Goal: Information Seeking & Learning: Learn about a topic

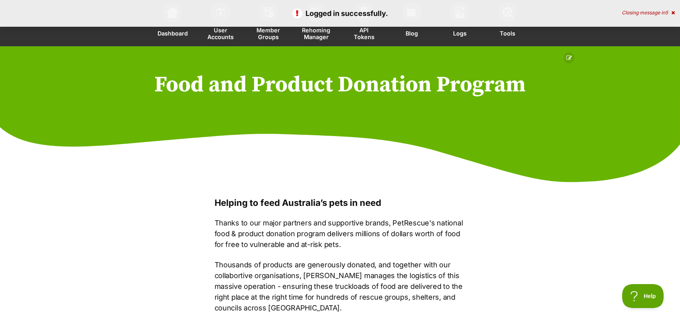
scroll to position [59, 0]
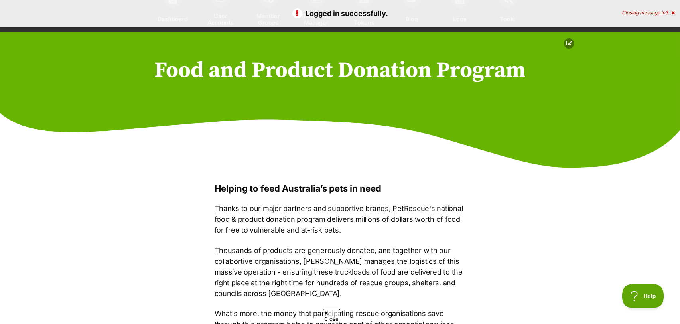
click at [567, 41] on icon at bounding box center [569, 44] width 6 height 6
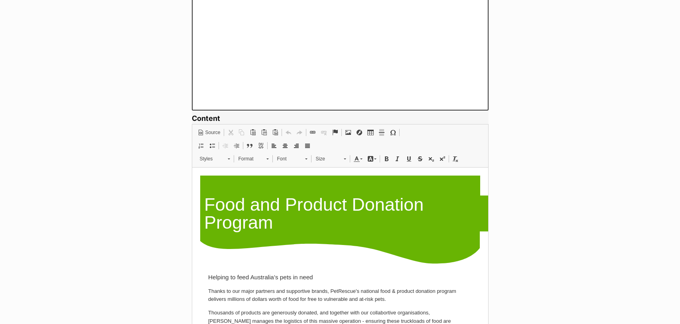
scroll to position [549, 0]
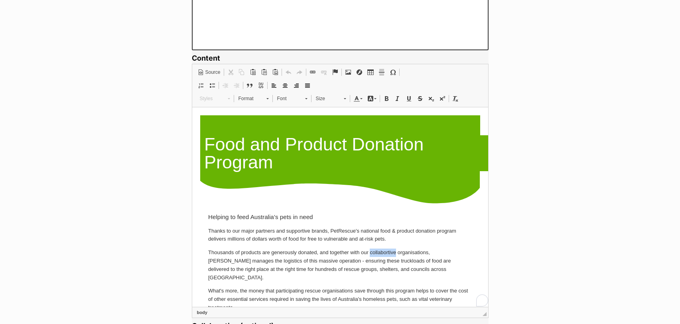
drag, startPoint x: 395, startPoint y: 253, endPoint x: 370, endPoint y: 253, distance: 24.7
click at [370, 253] on p "Thousands of products are generously donated, and together with our collabortiv…" at bounding box center [340, 264] width 264 height 33
click at [370, 253] on b "collaborative" at bounding box center [384, 252] width 32 height 6
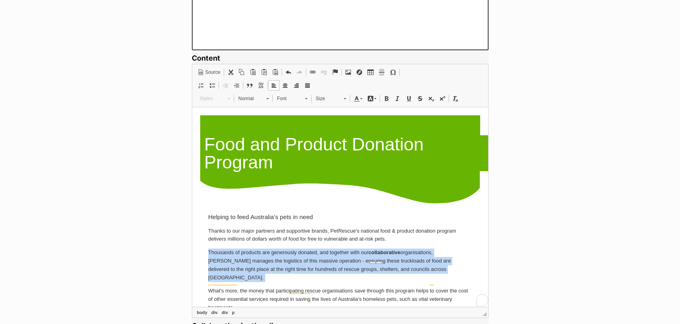
click at [370, 253] on b "collaborative" at bounding box center [384, 252] width 32 height 6
click at [453, 98] on span at bounding box center [455, 98] width 6 height 6
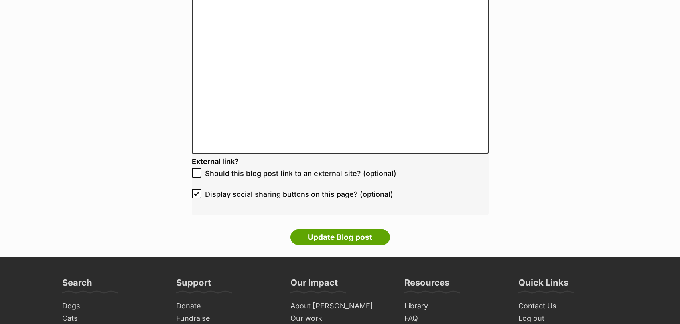
scroll to position [1579, 0]
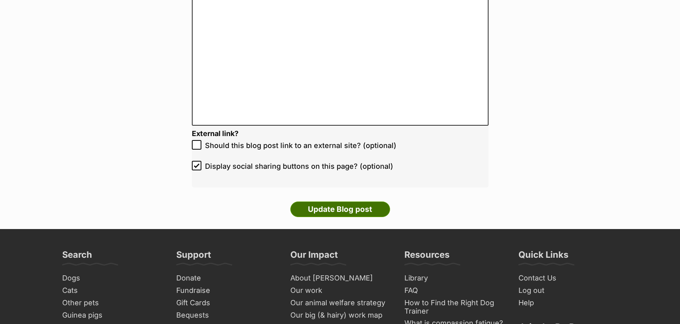
click at [352, 209] on input "Update Blog post" at bounding box center [340, 209] width 100 height 16
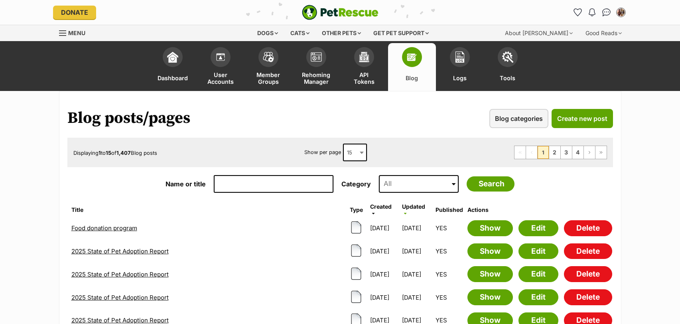
click at [103, 228] on link "Food donation program" at bounding box center [104, 228] width 66 height 8
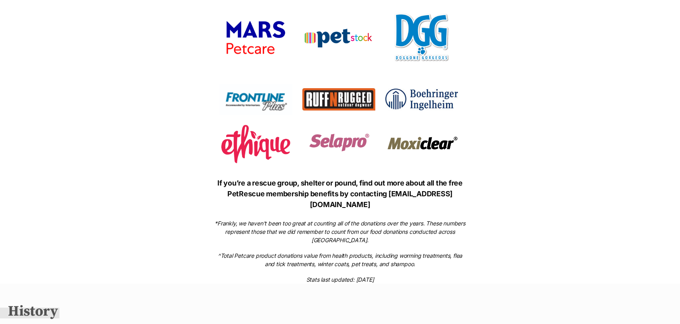
scroll to position [1489, 0]
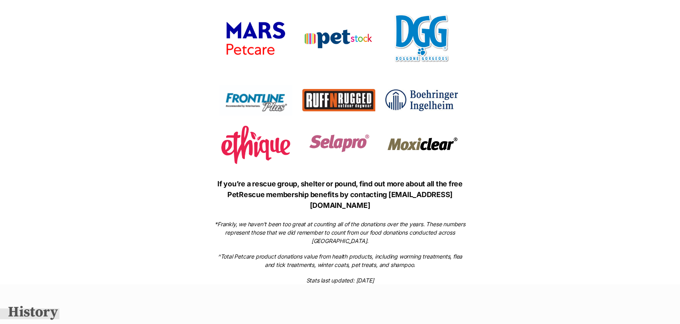
click at [374, 222] on div "If you’re a rescue group, shelter or pound, find out more about all the free Pe…" at bounding box center [339, 231] width 267 height 106
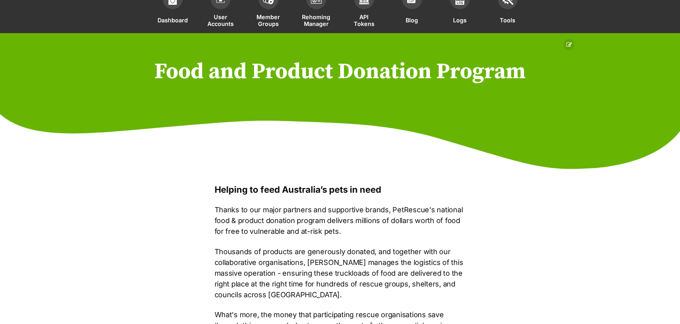
scroll to position [0, 0]
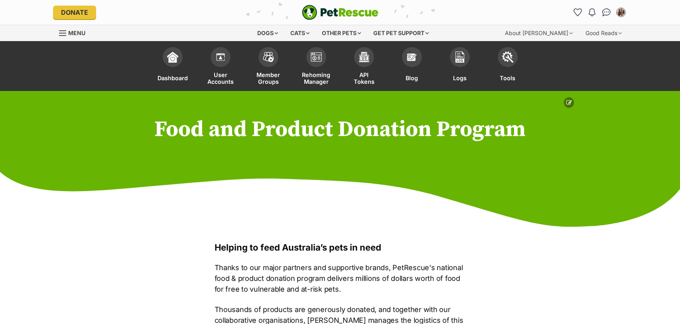
click at [570, 102] on icon at bounding box center [569, 103] width 6 height 6
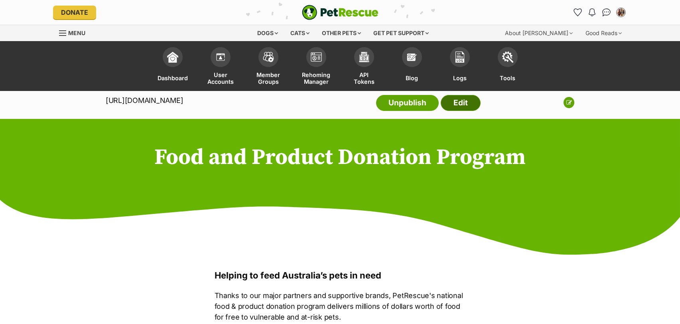
click at [460, 100] on link "Edit" at bounding box center [460, 103] width 40 height 16
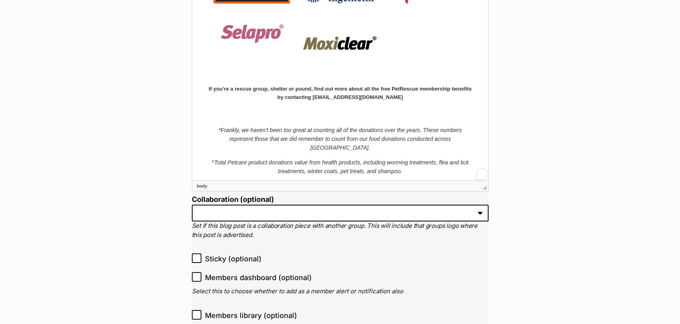
scroll to position [1267, 0]
drag, startPoint x: 343, startPoint y: 169, endPoint x: 385, endPoint y: 165, distance: 42.4
click at [385, 181] on p "Stats last updated: [DATE]" at bounding box center [340, 185] width 264 height 9
drag, startPoint x: 370, startPoint y: 169, endPoint x: 352, endPoint y: 168, distance: 18.3
click at [352, 181] on p "Stats last updated: 26 October 2025" at bounding box center [340, 185] width 264 height 9
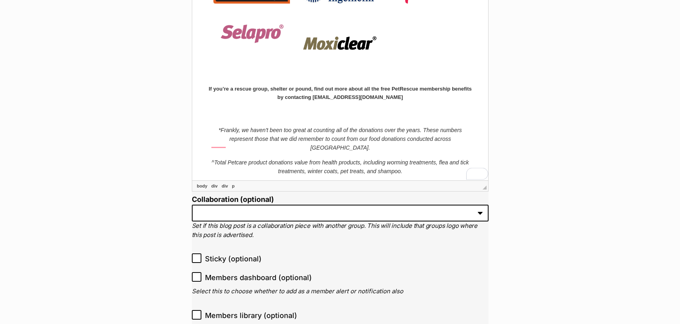
click at [346, 181] on p "Stats last updated: 26 September 2025" at bounding box center [340, 185] width 264 height 9
drag, startPoint x: 339, startPoint y: 169, endPoint x: 388, endPoint y: 168, distance: 49.0
click at [388, 181] on p "Stats last updated: 24 September 2025" at bounding box center [340, 185] width 264 height 9
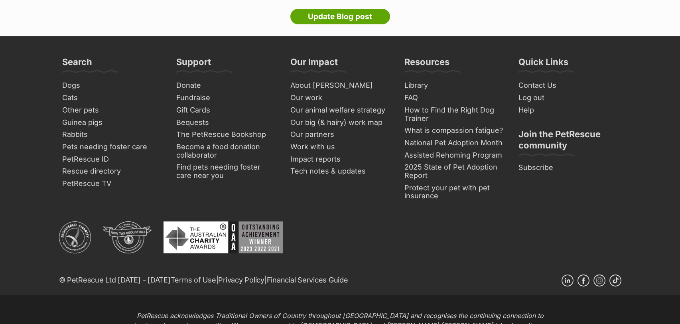
scroll to position [1704, 0]
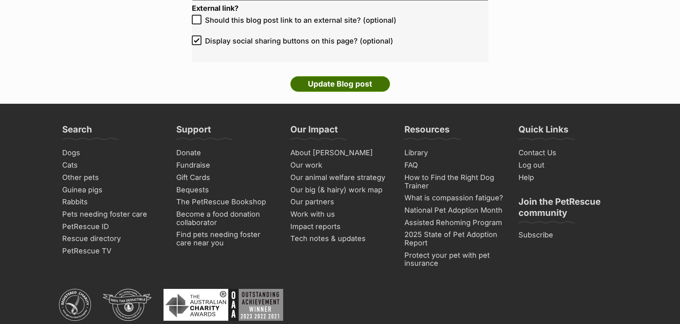
click at [346, 80] on input "Update Blog post" at bounding box center [340, 84] width 100 height 16
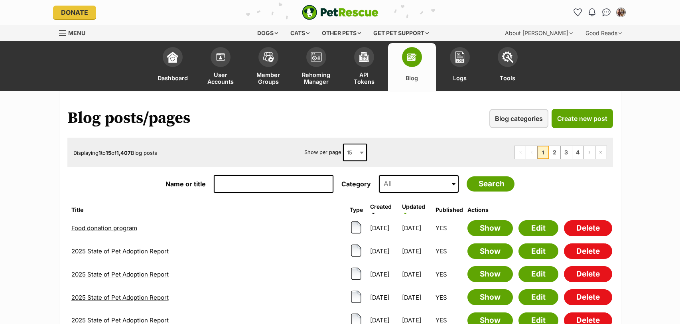
click at [345, 14] on img "PetRescue" at bounding box center [340, 12] width 77 height 15
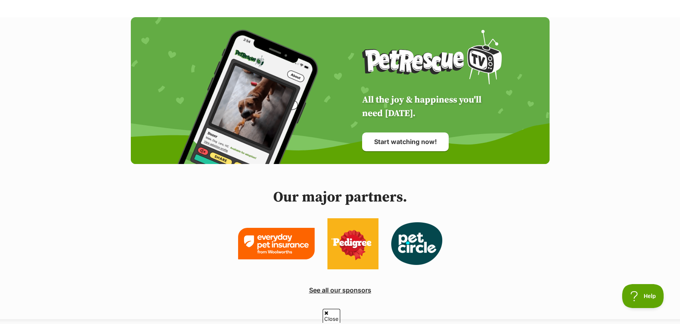
scroll to position [1933, 0]
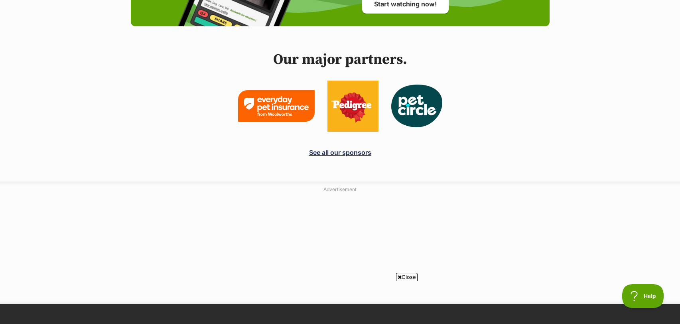
click at [332, 152] on link "See all our sponsors" at bounding box center [340, 152] width 62 height 8
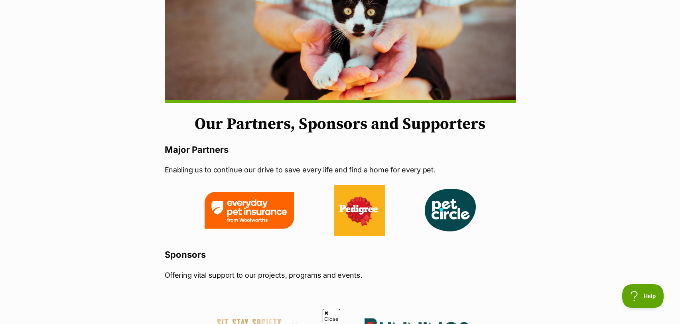
scroll to position [145, 0]
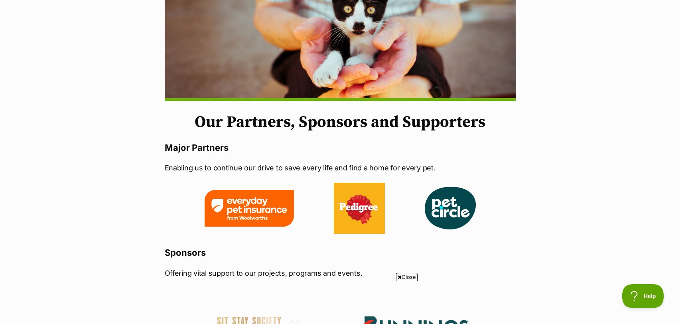
click at [323, 163] on p "Enabling us to continue our drive to save every life and find a home for every …" at bounding box center [340, 167] width 351 height 11
click at [323, 165] on p "Enabling us to continue our drive to save every life and find a home for every …" at bounding box center [340, 167] width 351 height 11
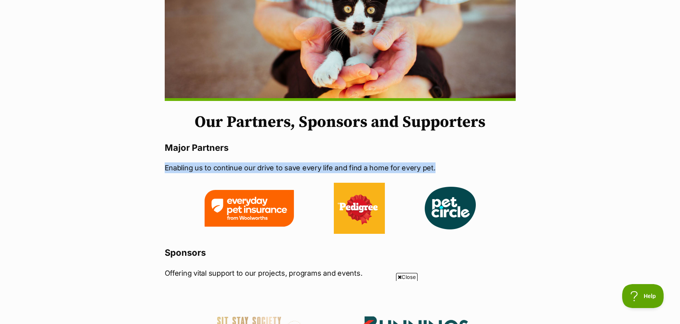
click at [323, 165] on p "Enabling us to continue our drive to save every life and find a home for every …" at bounding box center [340, 167] width 351 height 11
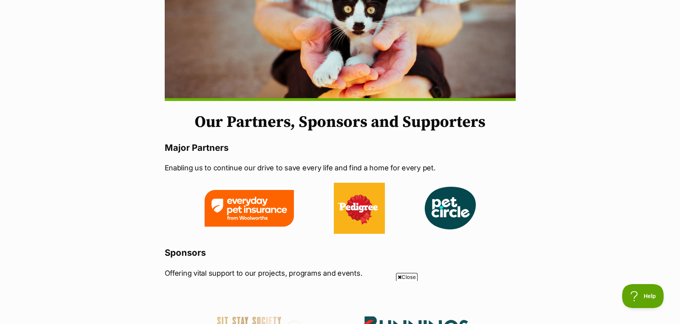
click at [169, 169] on p "Enabling us to continue our drive to save every life and find a home for every …" at bounding box center [340, 167] width 351 height 11
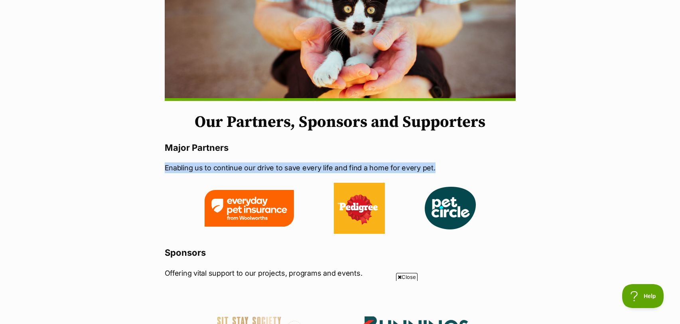
click at [169, 169] on p "Enabling us to continue our drive to save every life and find a home for every …" at bounding box center [340, 167] width 351 height 11
copy div "Enabling us to continue our drive to save every life and find a home for every …"
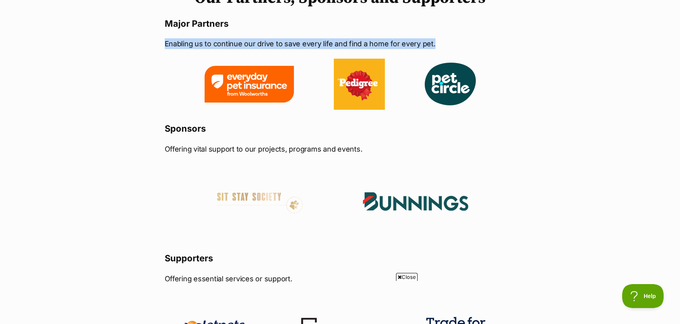
scroll to position [302, 0]
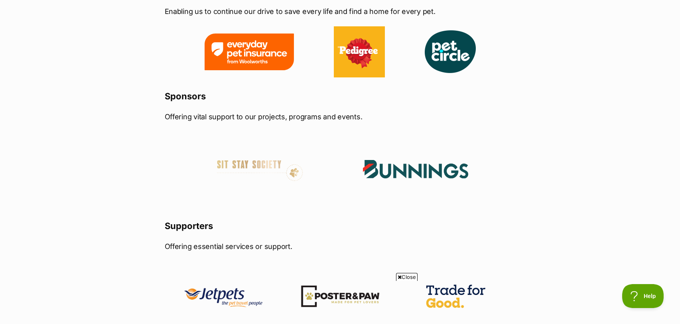
click at [279, 114] on p "Offering vital support to our projects, programs and events." at bounding box center [340, 116] width 351 height 11
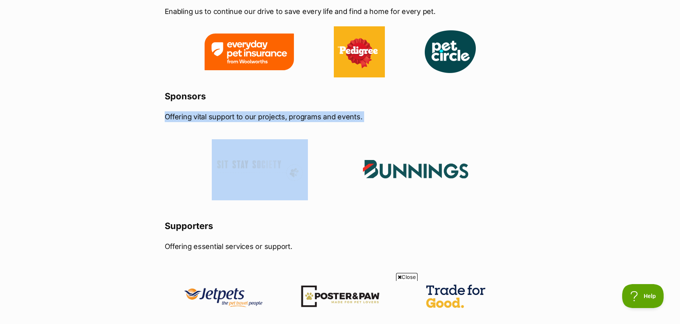
click at [279, 114] on p "Offering vital support to our projects, programs and events." at bounding box center [340, 116] width 351 height 11
copy div "Offering vital support to our projects, programs and events."
click at [253, 163] on img at bounding box center [260, 169] width 96 height 60
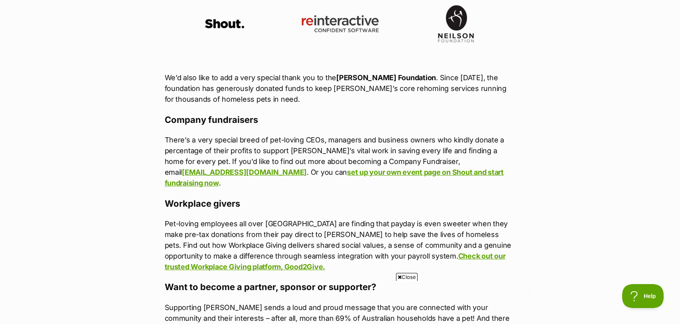
scroll to position [662, 0]
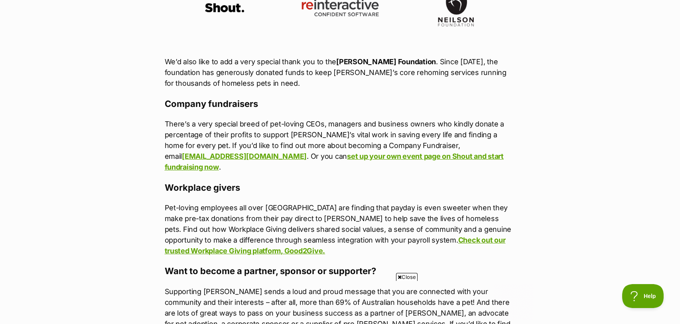
click at [297, 143] on p "There’s a very special breed of pet-loving CEOs, managers and business owners w…" at bounding box center [340, 145] width 351 height 54
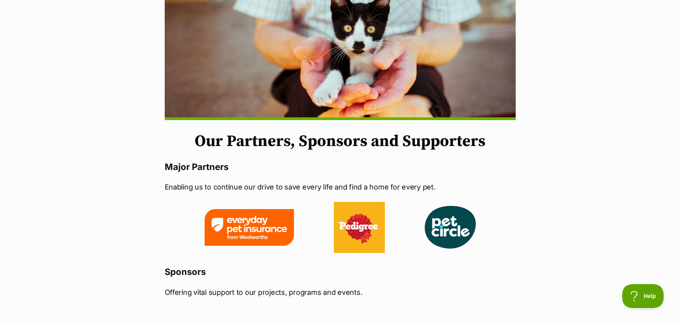
scroll to position [0, 0]
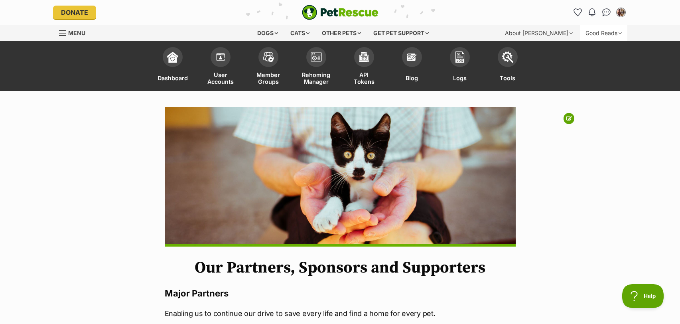
click at [581, 37] on div "Good Reads" at bounding box center [603, 33] width 47 height 16
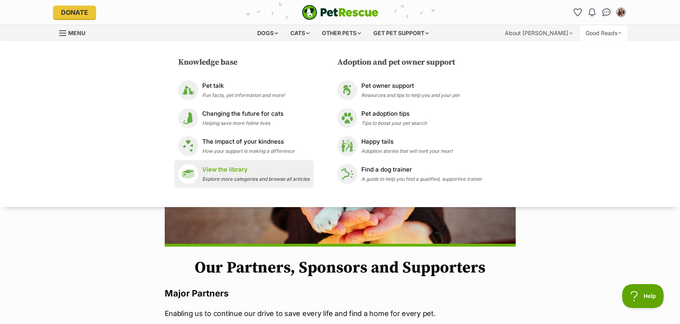
click at [251, 179] on span "Explore more categories and browse all articles" at bounding box center [255, 179] width 107 height 6
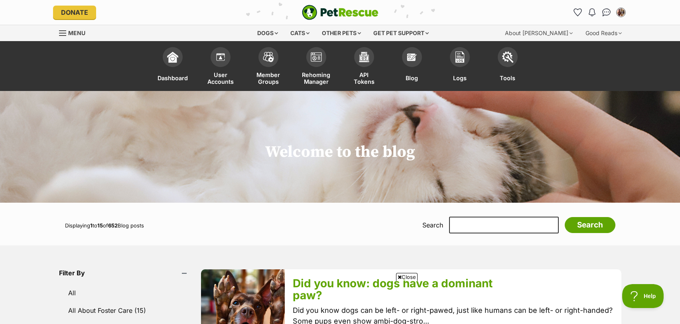
scroll to position [185, 0]
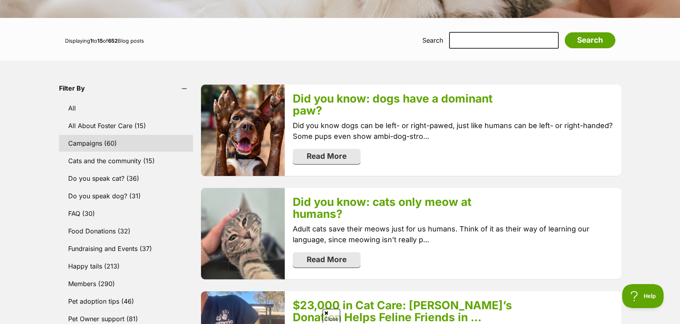
click at [100, 147] on link "Campaigns (60)" at bounding box center [126, 143] width 134 height 17
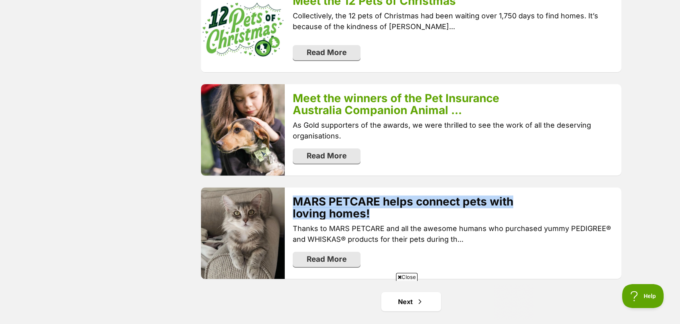
scroll to position [2031, 0]
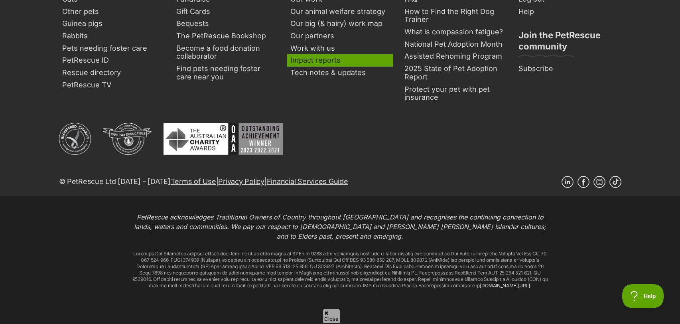
click at [326, 54] on link "Impact reports" at bounding box center [340, 60] width 106 height 12
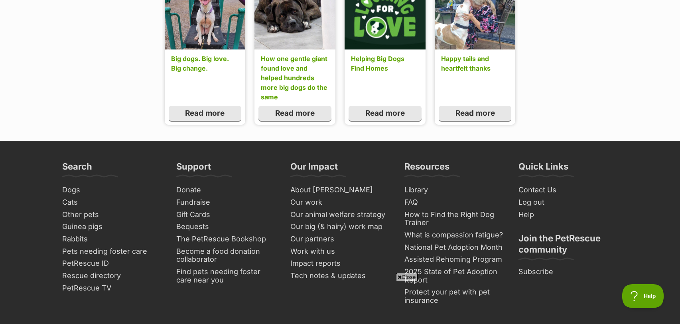
scroll to position [1455, 0]
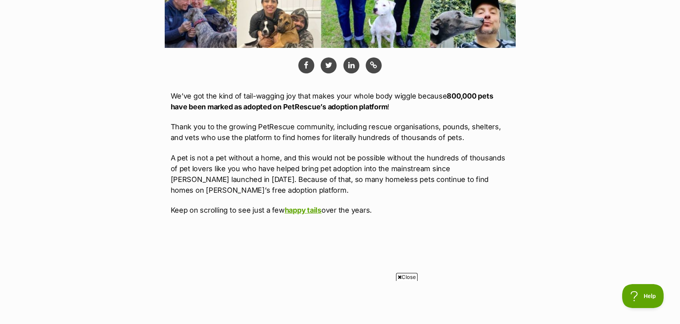
scroll to position [375, 0]
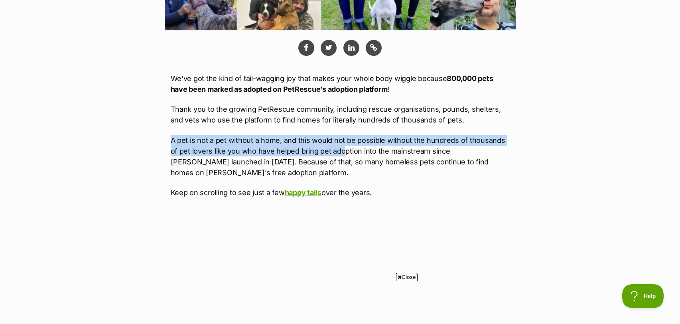
drag, startPoint x: 169, startPoint y: 139, endPoint x: 333, endPoint y: 147, distance: 164.0
click at [335, 154] on p "A pet is not a pet without a home, and this would not be possible without the h…" at bounding box center [340, 156] width 339 height 43
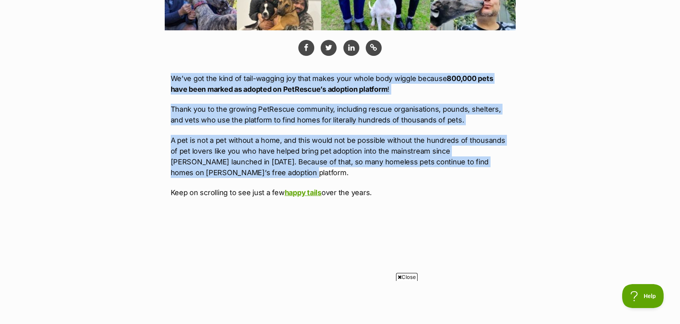
drag, startPoint x: 171, startPoint y: 78, endPoint x: 265, endPoint y: 168, distance: 130.8
copy div "We’ve got the kind of tail-wagging joy that makes your whole body wiggle becaus…"
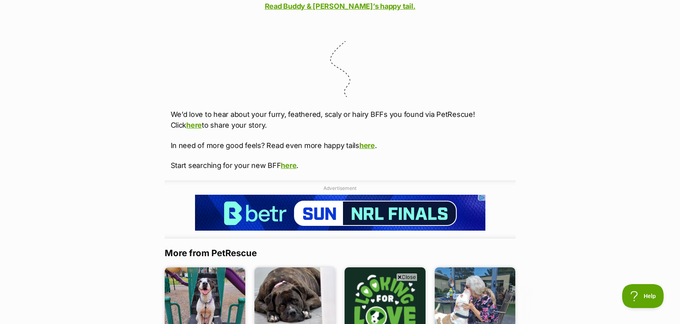
scroll to position [3519, 0]
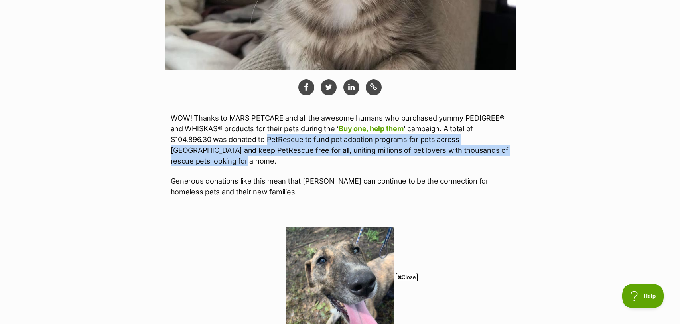
drag, startPoint x: 266, startPoint y: 139, endPoint x: 308, endPoint y: 155, distance: 45.4
click at [308, 155] on p "WOW! Thanks to MARS PETCARE and all the awesome humans who purchased yummy PEDI…" at bounding box center [340, 139] width 339 height 54
copy p "PetRescue to fund pet adoption programs for pets across [GEOGRAPHIC_DATA] and k…"
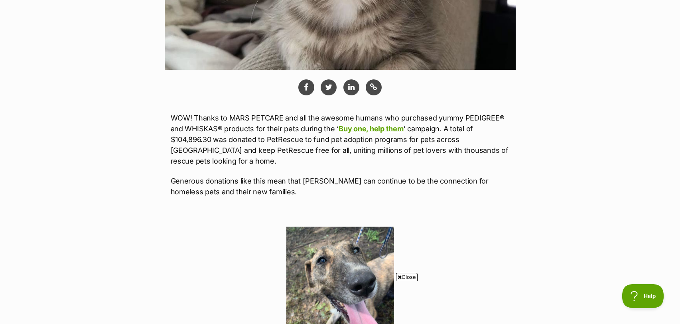
click at [401, 202] on div "WOW! Thanks to MARS PETCARE and all the awesome humans who purchased yummy PEDI…" at bounding box center [340, 324] width 339 height 442
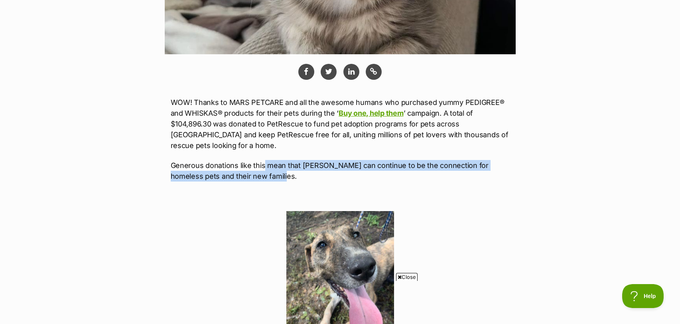
drag, startPoint x: 269, startPoint y: 179, endPoint x: 264, endPoint y: 167, distance: 13.2
click at [264, 167] on p "Generous donations like this mean that [PERSON_NAME] can continue to be the con…" at bounding box center [340, 171] width 339 height 22
copy p "mean that [PERSON_NAME] can continue to be the connection for homeless pets and…"
click at [303, 171] on p "Generous donations like this mean that [PERSON_NAME] can continue to be the con…" at bounding box center [340, 171] width 339 height 22
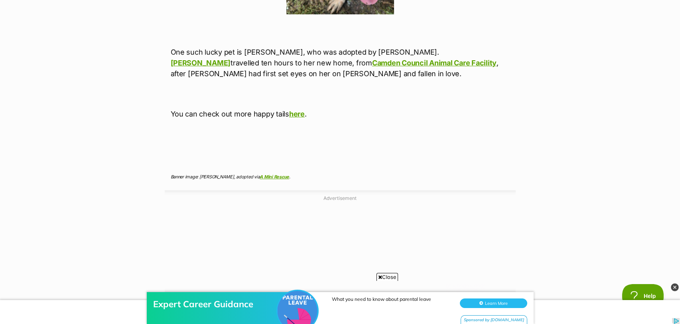
scroll to position [0, 0]
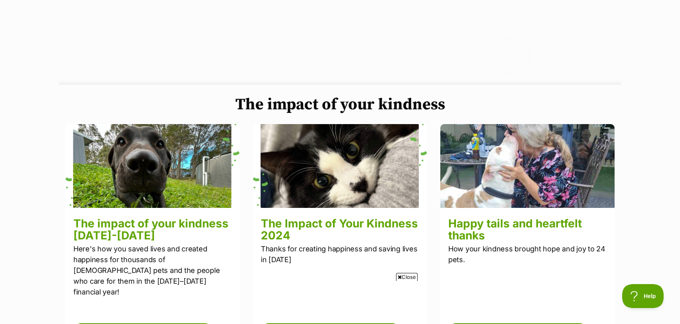
scroll to position [164, 0]
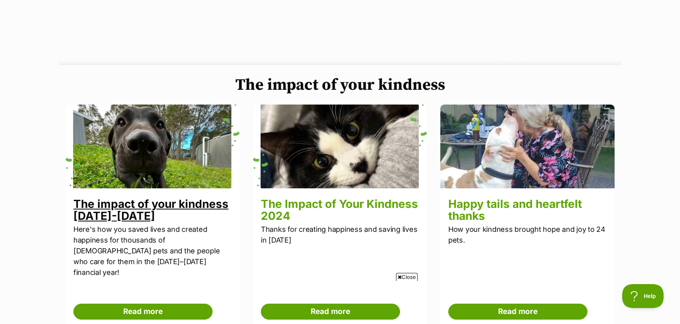
click at [166, 200] on link "The impact of your kindness [DATE]-[DATE]" at bounding box center [150, 210] width 155 height 26
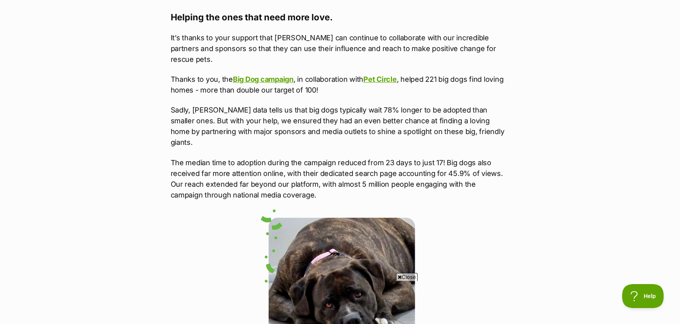
scroll to position [939, 0]
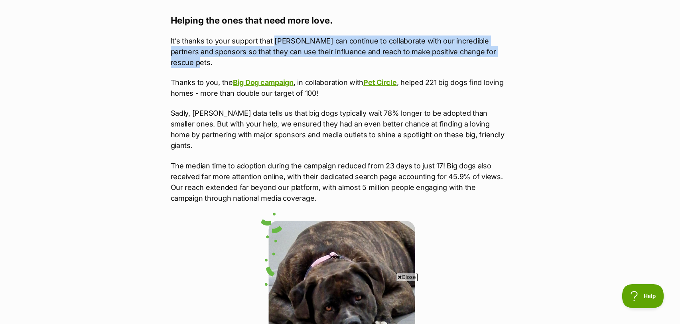
drag, startPoint x: 271, startPoint y: 41, endPoint x: 507, endPoint y: 50, distance: 235.7
click at [507, 50] on p "It’s thanks to your support that PetRescue can continue to collaborate with our…" at bounding box center [340, 51] width 339 height 32
copy p "PetRescue can continue to collaborate with our incredible partners and sponsors…"
click at [356, 160] on p "The median time to adoption during the campaign reduced from 23 days to just 17…" at bounding box center [340, 181] width 339 height 43
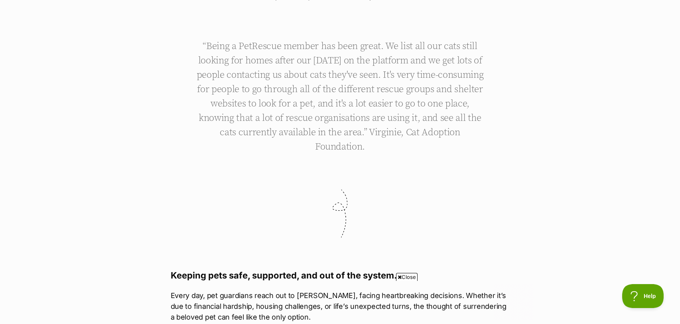
scroll to position [1725, 0]
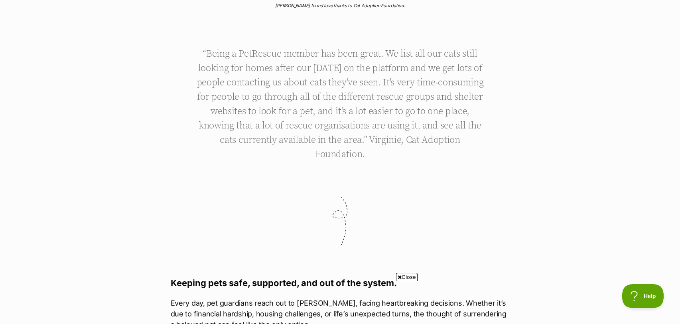
drag, startPoint x: 372, startPoint y: 134, endPoint x: 188, endPoint y: 29, distance: 211.7
copy p "“Being a PetRescue member has been great. We list all our cats still looking fo…"
click at [367, 133] on p "“Being a PetRescue member has been great. We list all our cats still looking fo…" at bounding box center [340, 103] width 291 height 115
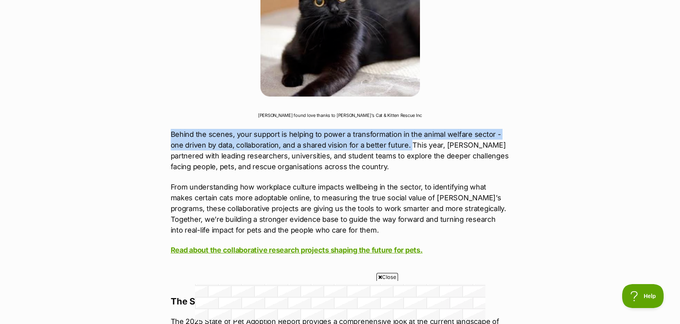
drag, startPoint x: 409, startPoint y: 62, endPoint x: 169, endPoint y: 51, distance: 240.2
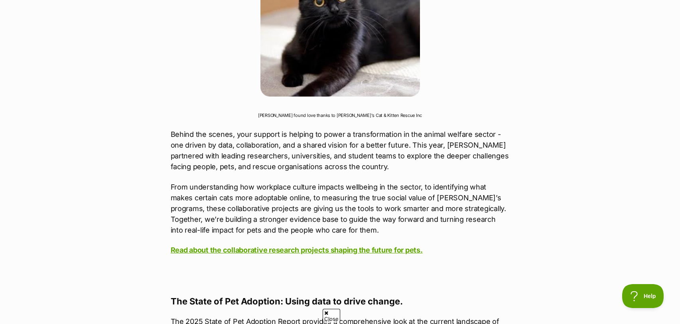
click at [319, 129] on p "Behind the scenes, your support is helping to power a transformation in the ani…" at bounding box center [340, 150] width 339 height 43
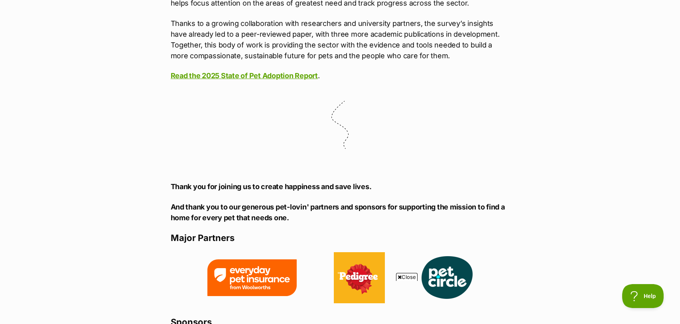
scroll to position [6405, 0]
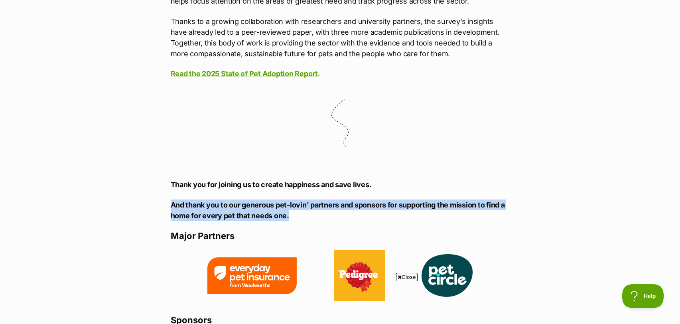
drag, startPoint x: 296, startPoint y: 132, endPoint x: 160, endPoint y: 121, distance: 136.4
click at [232, 200] on b "And thank you to our generous pet-lovin' partners and sponsors for supporting t…" at bounding box center [338, 209] width 334 height 19
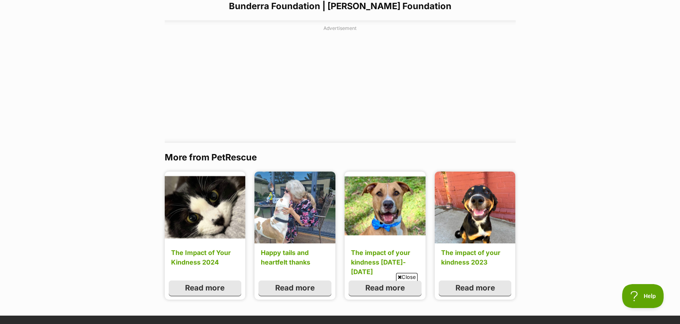
scroll to position [7012, 0]
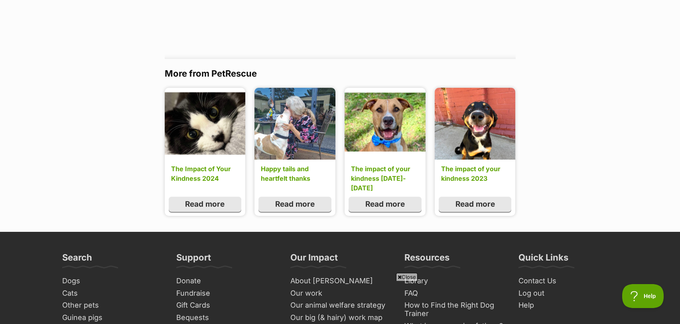
click at [401, 275] on span "Close" at bounding box center [407, 277] width 22 height 8
click at [424, 275] on link "Library" at bounding box center [454, 281] width 106 height 12
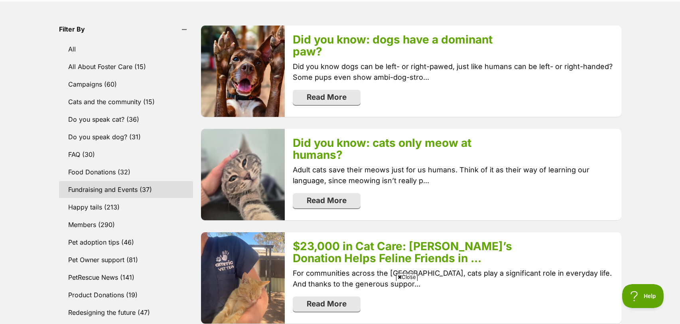
click at [99, 191] on link "Fundraising and Events (37)" at bounding box center [126, 189] width 134 height 17
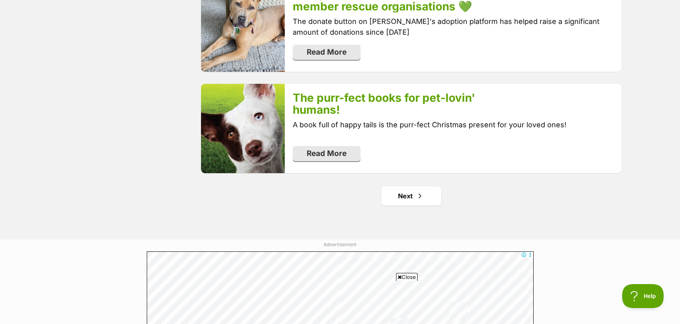
scroll to position [1618, 0]
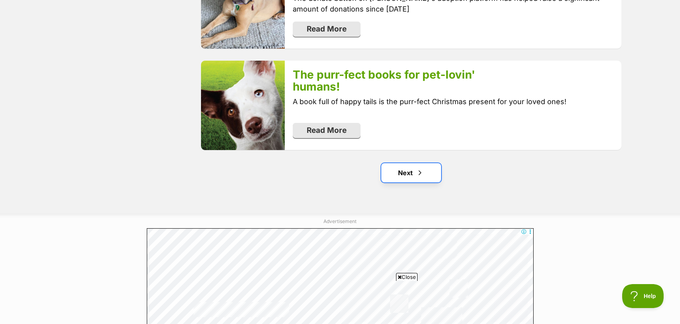
click at [409, 171] on link "Next" at bounding box center [411, 172] width 60 height 19
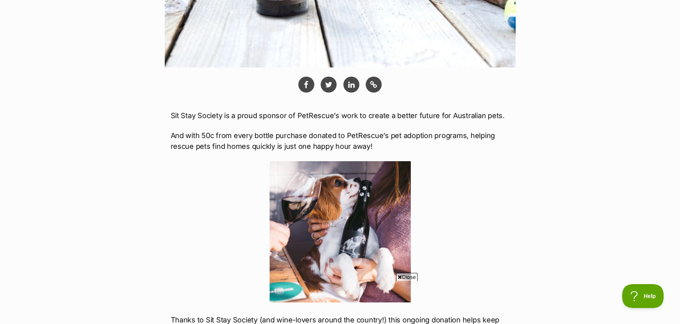
scroll to position [491, 0]
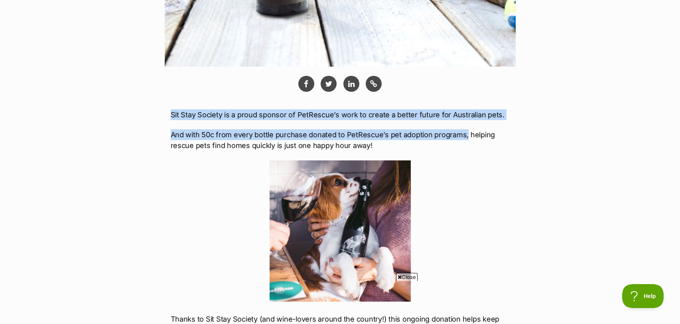
drag, startPoint x: 172, startPoint y: 114, endPoint x: 463, endPoint y: 135, distance: 291.3
copy div "Sit Stay Society is a proud sponsor of PetRescue’s work to create a better futu…"
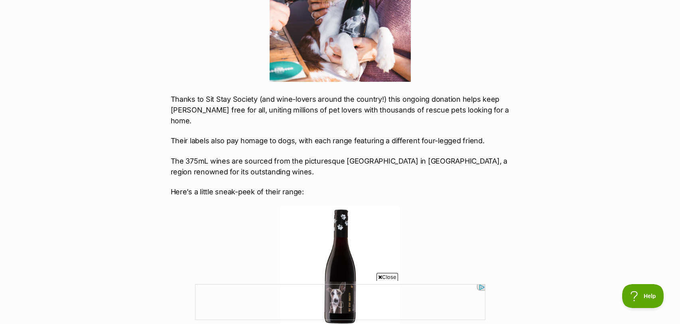
scroll to position [0, 0]
drag, startPoint x: 171, startPoint y: 98, endPoint x: 488, endPoint y: 126, distance: 318.5
click at [488, 126] on div "Sit Stay Society is a proud sponsor of PetRescue’s work to create a better futu…" at bounding box center [340, 301] width 339 height 843
copy div "Thanks to Sit Stay Society (and wine-lovers around the country!) this ongoing d…"
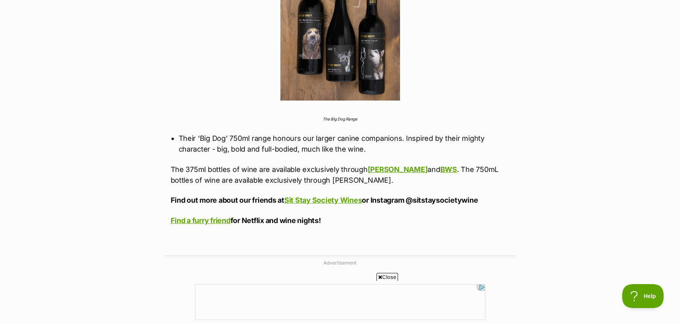
scroll to position [1178, 0]
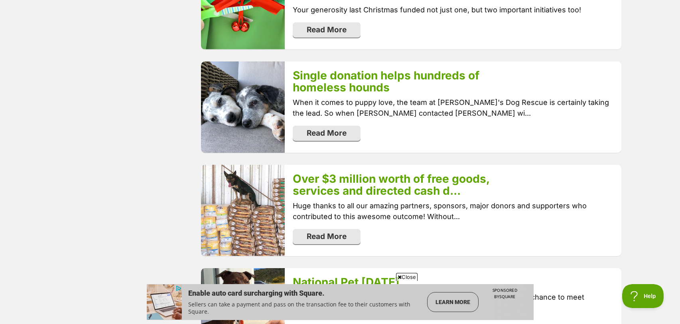
scroll to position [1092, 0]
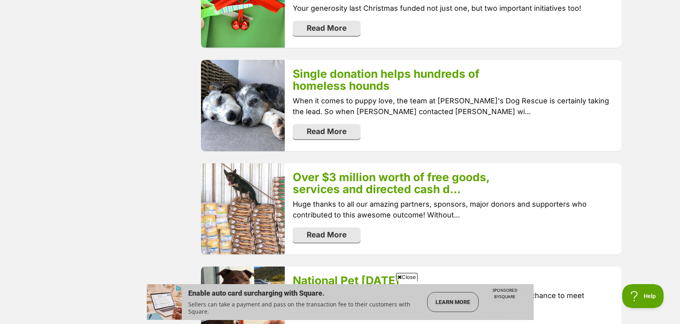
click at [406, 132] on div "Single donation helps hundreds of homeless hounds When it comes to puppy love, …" at bounding box center [453, 105] width 336 height 91
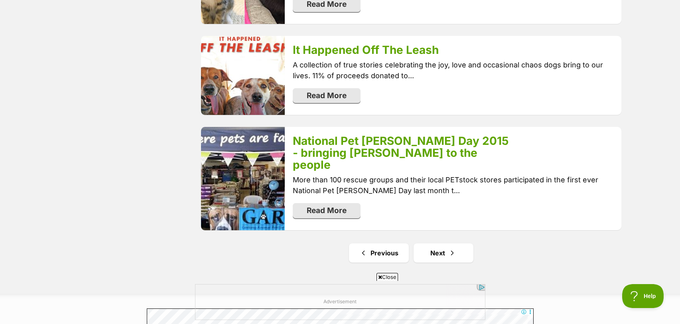
scroll to position [1564, 0]
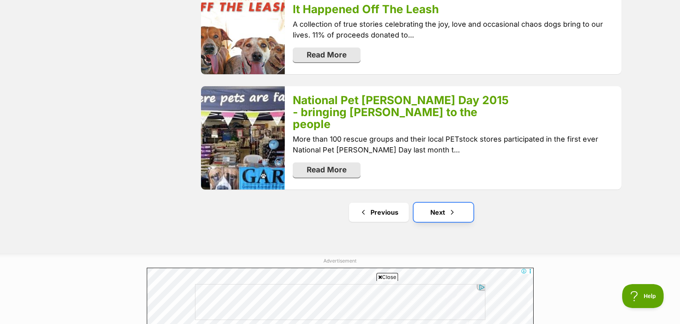
click at [434, 202] on link "Next" at bounding box center [443, 211] width 60 height 19
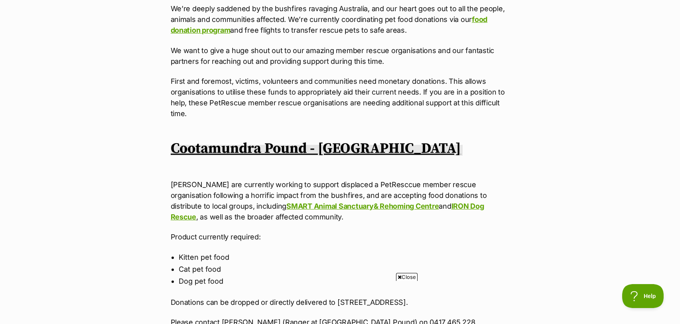
scroll to position [485, 0]
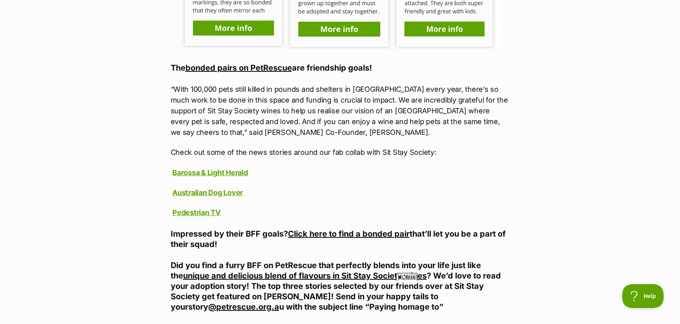
scroll to position [1002, 0]
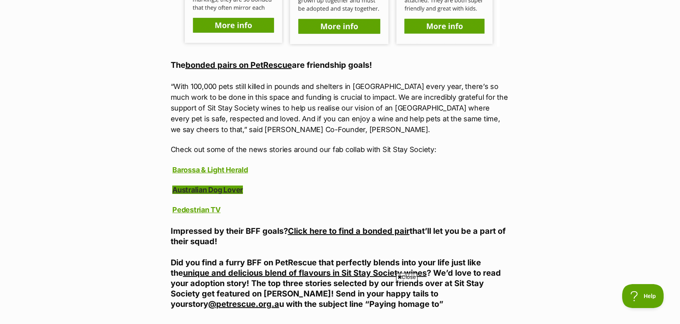
click at [216, 185] on link "Australian Dog Lover" at bounding box center [207, 189] width 71 height 8
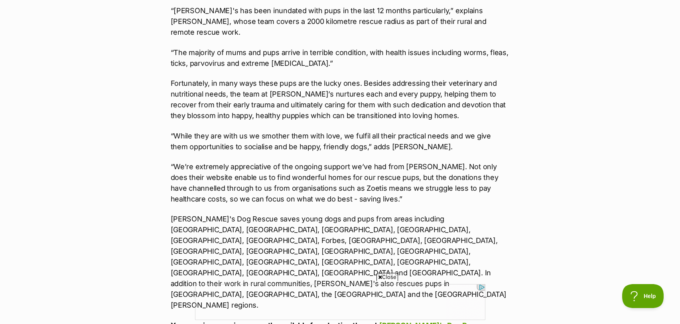
scroll to position [515, 0]
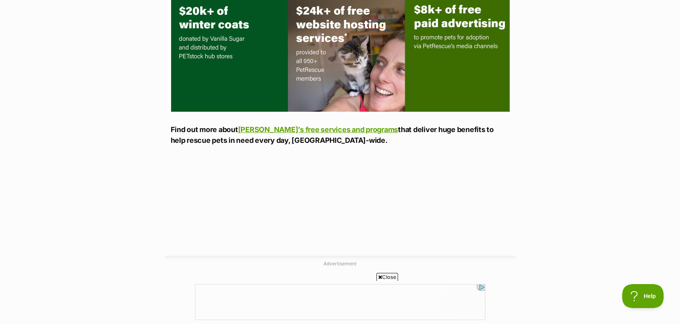
scroll to position [751, 0]
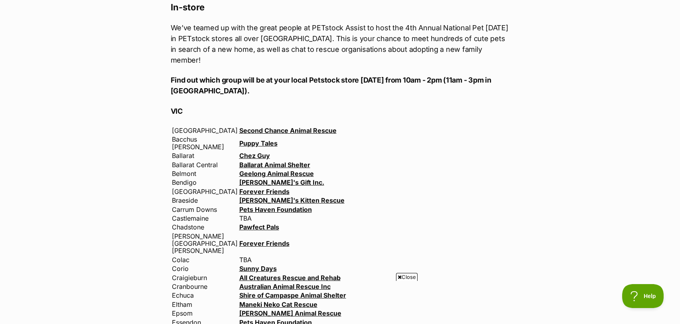
scroll to position [940, 0]
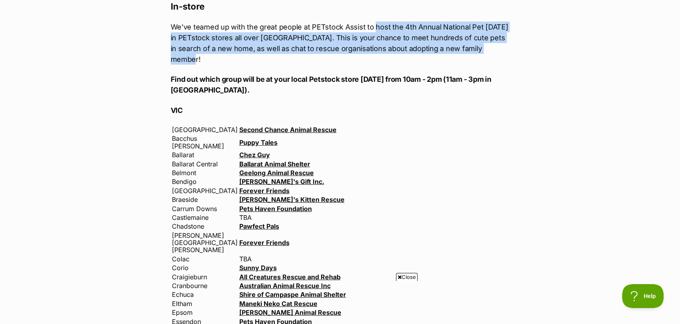
drag, startPoint x: 371, startPoint y: 34, endPoint x: 532, endPoint y: 52, distance: 161.6
copy p "host the 4th Annual National Pet [DATE] in [GEOGRAPHIC_DATA] stores all over [G…"
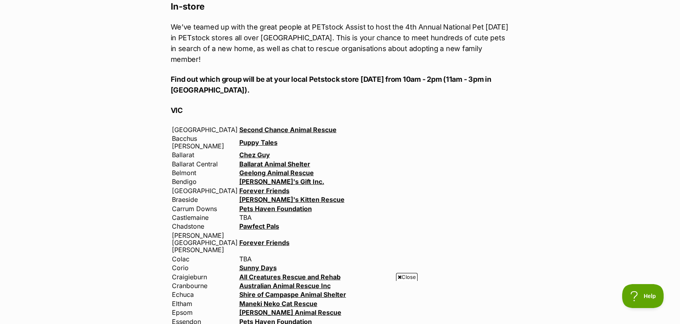
click at [414, 126] on td "Second Chance Animal Rescue" at bounding box center [645, 130] width 813 height 8
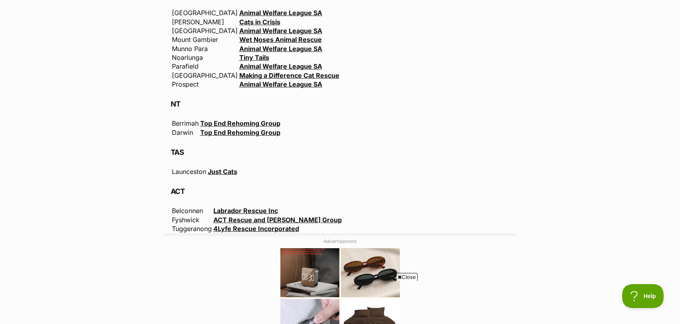
scroll to position [2522, 0]
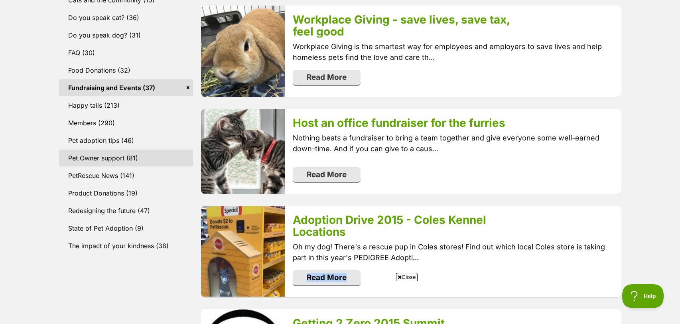
scroll to position [346, 0]
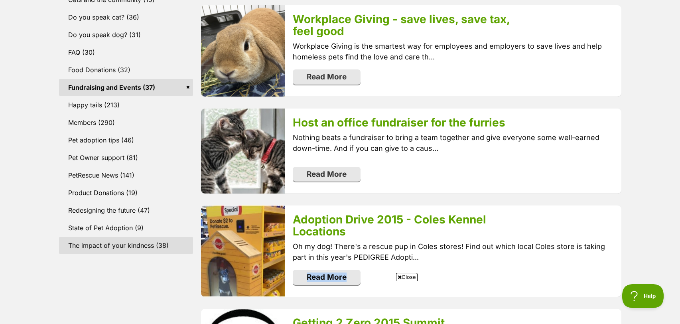
click at [158, 247] on link "The impact of your kindness (38)" at bounding box center [126, 245] width 134 height 17
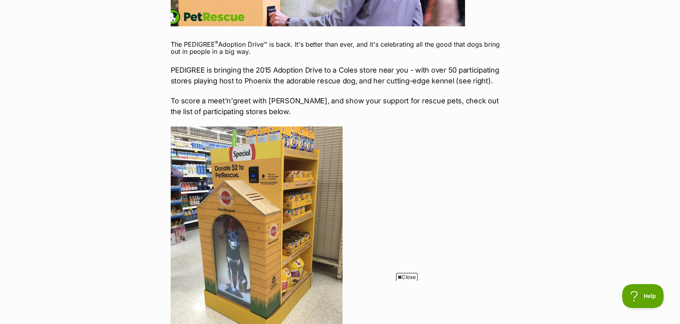
scroll to position [191, 0]
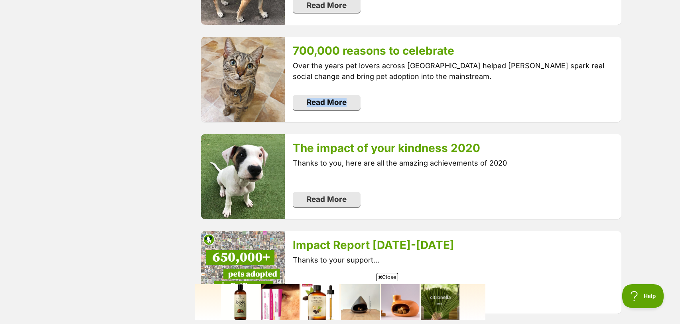
scroll to position [1529, 0]
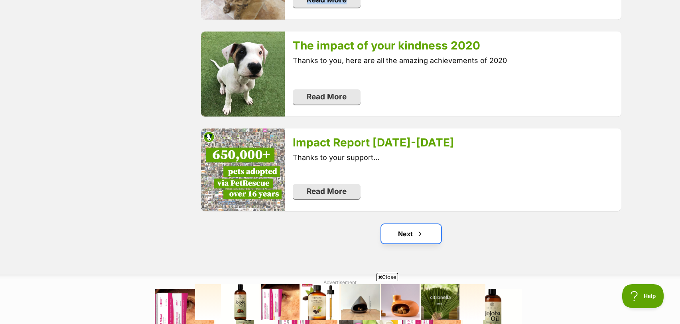
click at [422, 229] on span "Next page" at bounding box center [420, 234] width 8 height 10
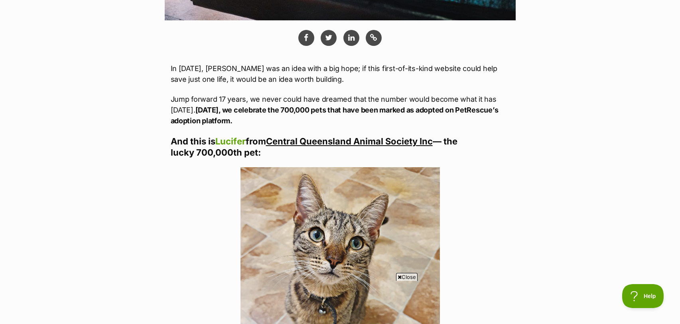
scroll to position [422, 0]
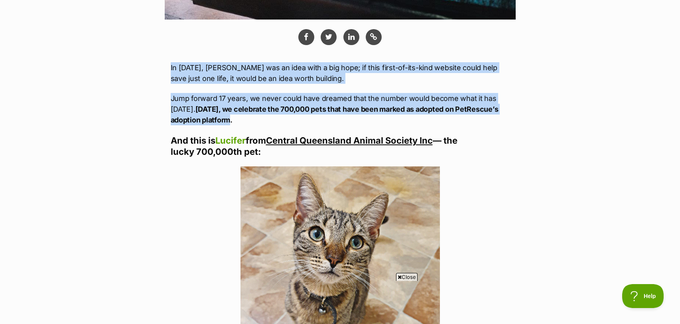
drag, startPoint x: 248, startPoint y: 118, endPoint x: 163, endPoint y: 65, distance: 99.5
copy div "In 2004, PetRescue was an idea with a big hope; if this first-of-its-kind websi…"
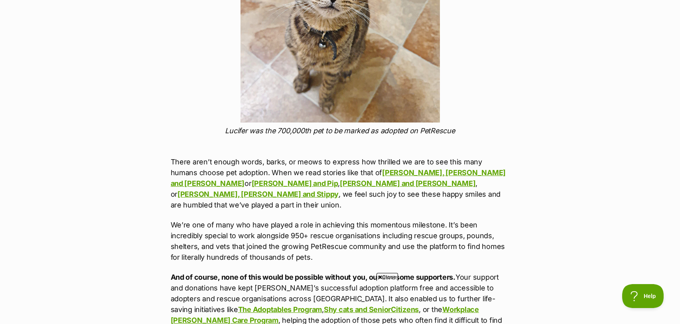
scroll to position [772, 0]
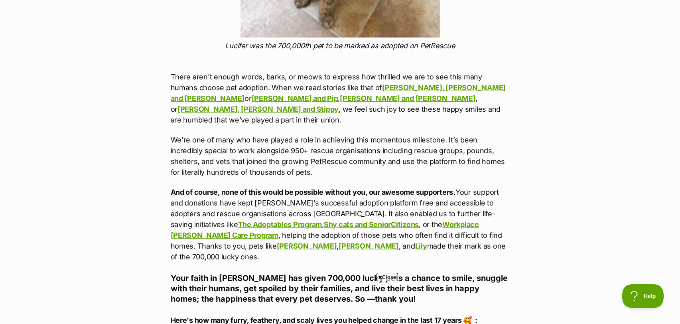
click at [243, 86] on p "There aren’t enough words, barks, or meows to express how thrilled we are to se…" at bounding box center [340, 98] width 339 height 54
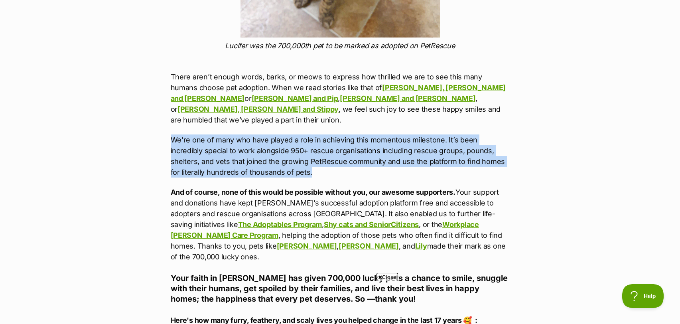
drag, startPoint x: 299, startPoint y: 155, endPoint x: 161, endPoint y: 123, distance: 141.3
click at [384, 144] on p "We’re one of many who have played a role in achieving this momentous milestone.…" at bounding box center [340, 155] width 339 height 43
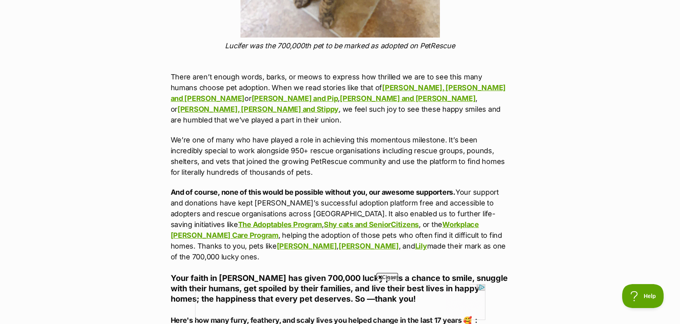
scroll to position [0, 0]
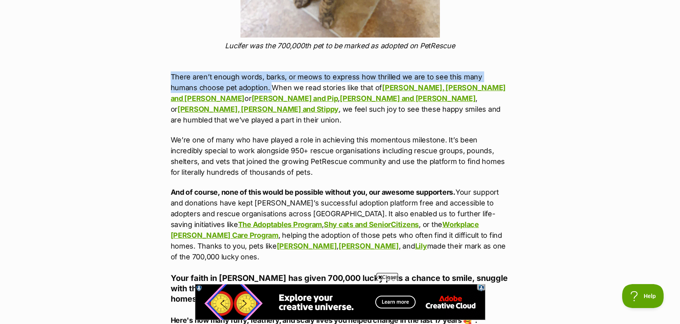
drag, startPoint x: 242, startPoint y: 85, endPoint x: 166, endPoint y: 76, distance: 76.3
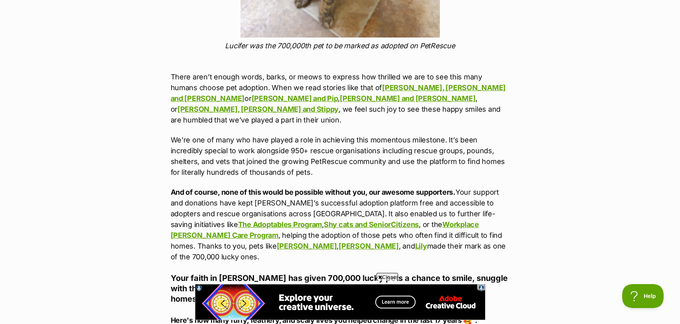
click at [401, 108] on p "There aren’t enough words, barks, or meows to express how thrilled we are to se…" at bounding box center [340, 98] width 339 height 54
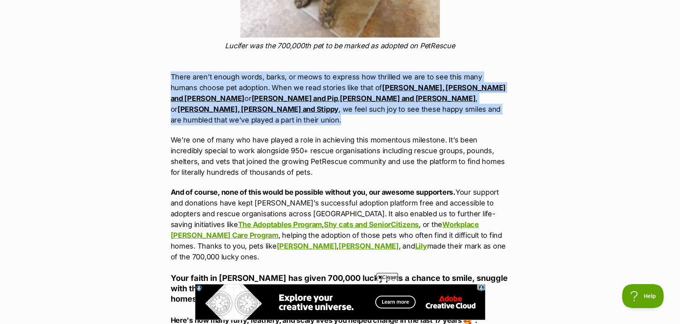
drag, startPoint x: 342, startPoint y: 106, endPoint x: 165, endPoint y: 76, distance: 179.4
copy p "There aren’t enough words, barks, or meows to express how thrilled we are to se…"
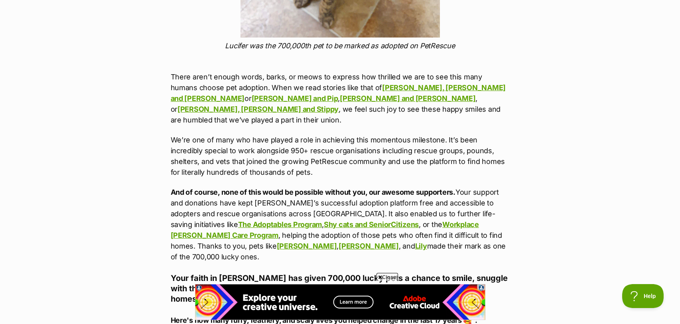
click at [278, 154] on p "We’re one of many who have played a role in achieving this momentous milestone.…" at bounding box center [340, 155] width 339 height 43
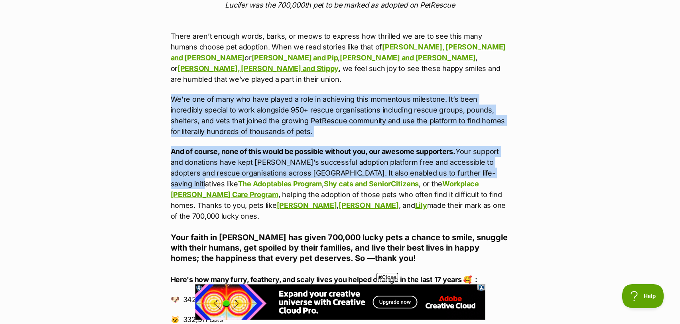
drag, startPoint x: 171, startPoint y: 84, endPoint x: 484, endPoint y: 158, distance: 321.5
copy div "We’re one of many who have played a role in achieving this momentous milestone.…"
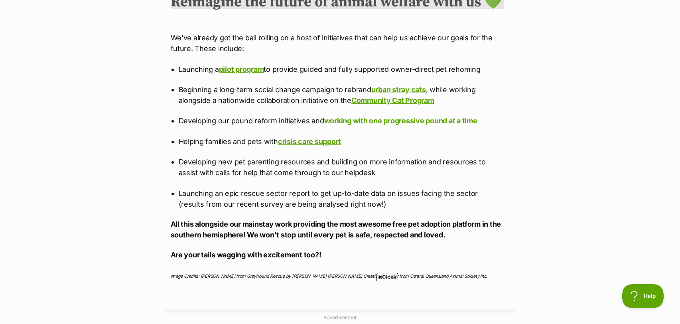
scroll to position [1803, 0]
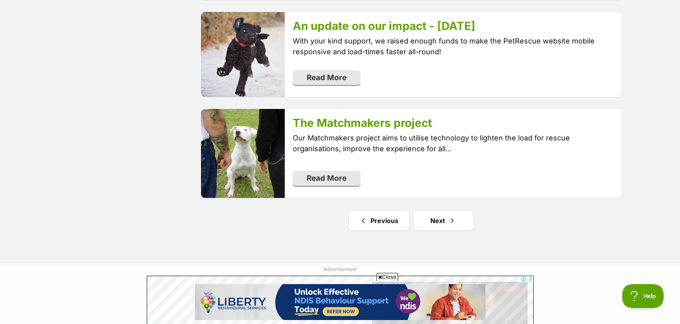
scroll to position [1576, 0]
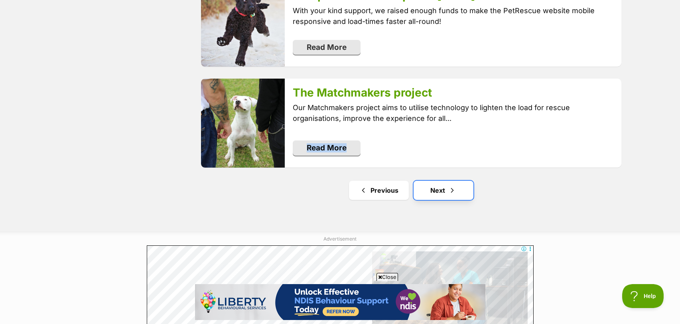
click at [429, 187] on link "Next" at bounding box center [443, 190] width 60 height 19
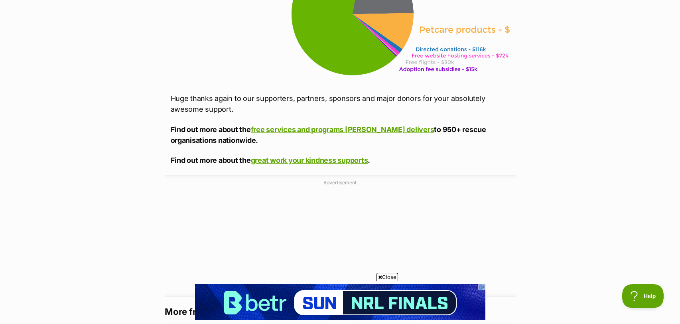
scroll to position [588, 0]
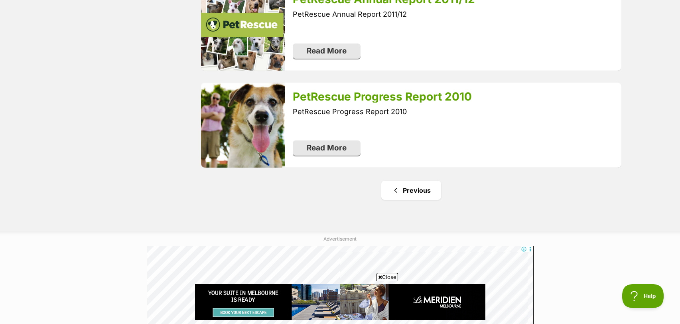
scroll to position [937, 0]
